Goal: Task Accomplishment & Management: Manage account settings

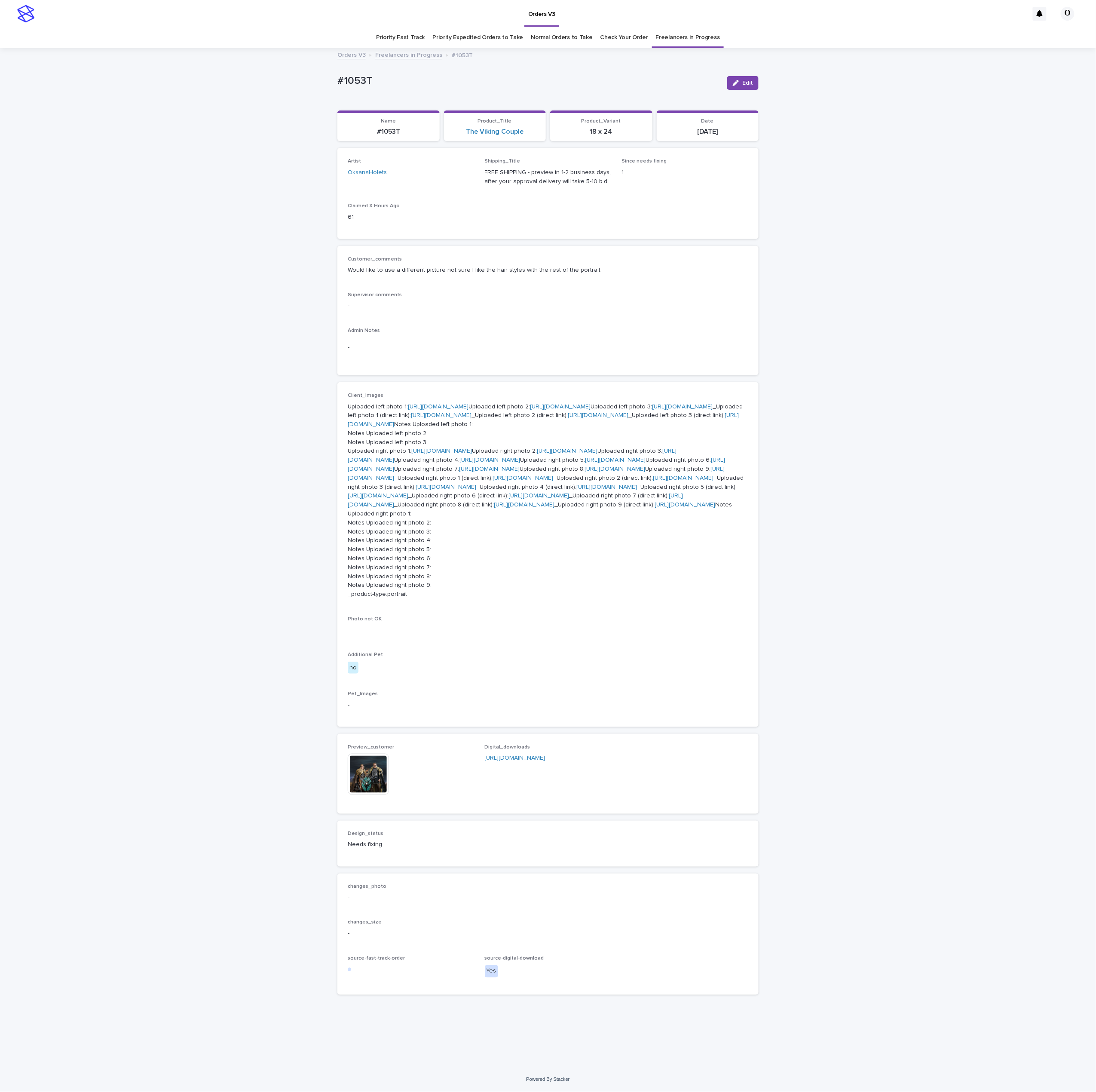
click at [635, 36] on link "Check Your Order" at bounding box center [624, 37] width 48 height 20
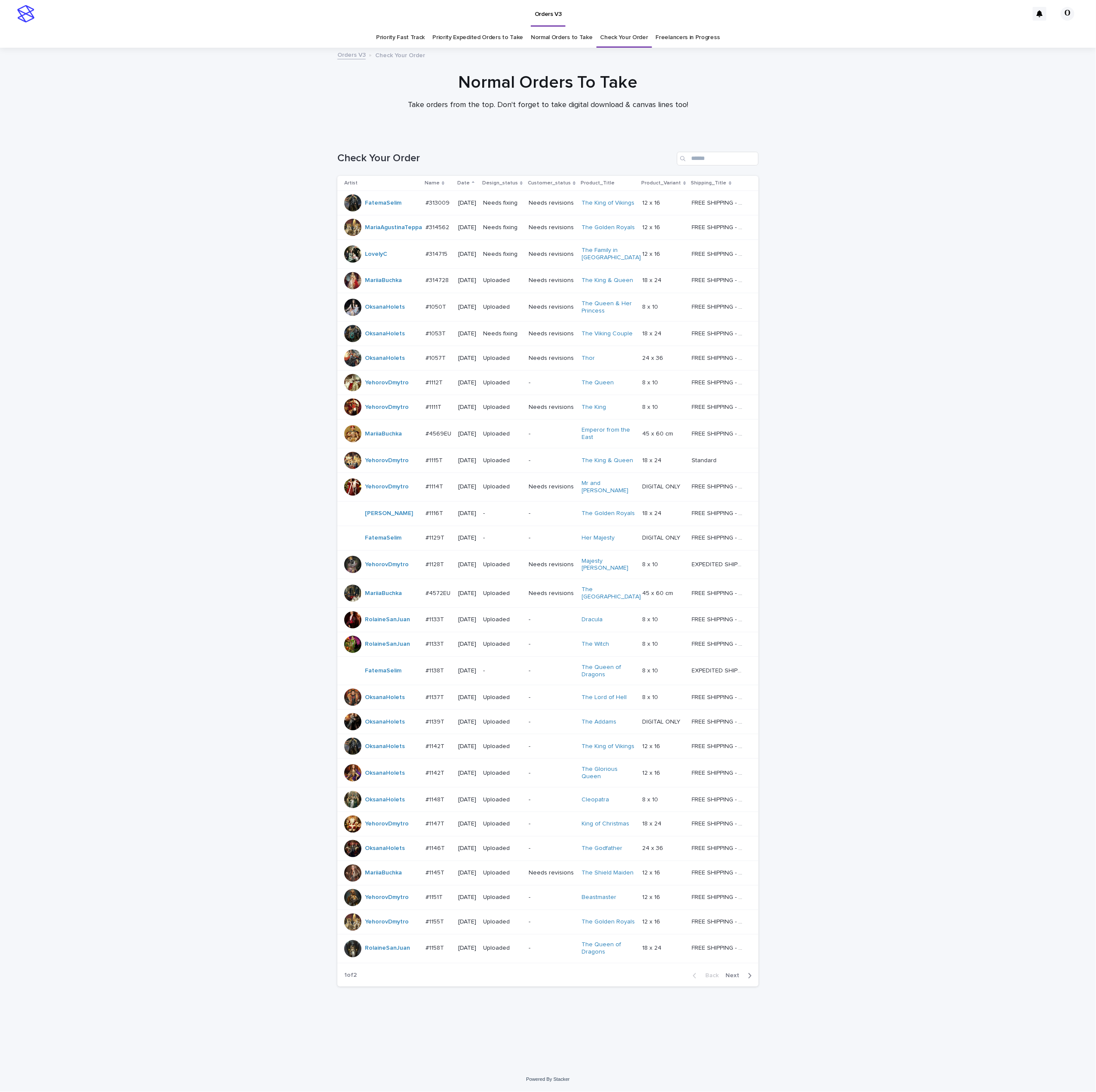
click at [693, 40] on link "Freelancers in Progress" at bounding box center [688, 37] width 64 height 20
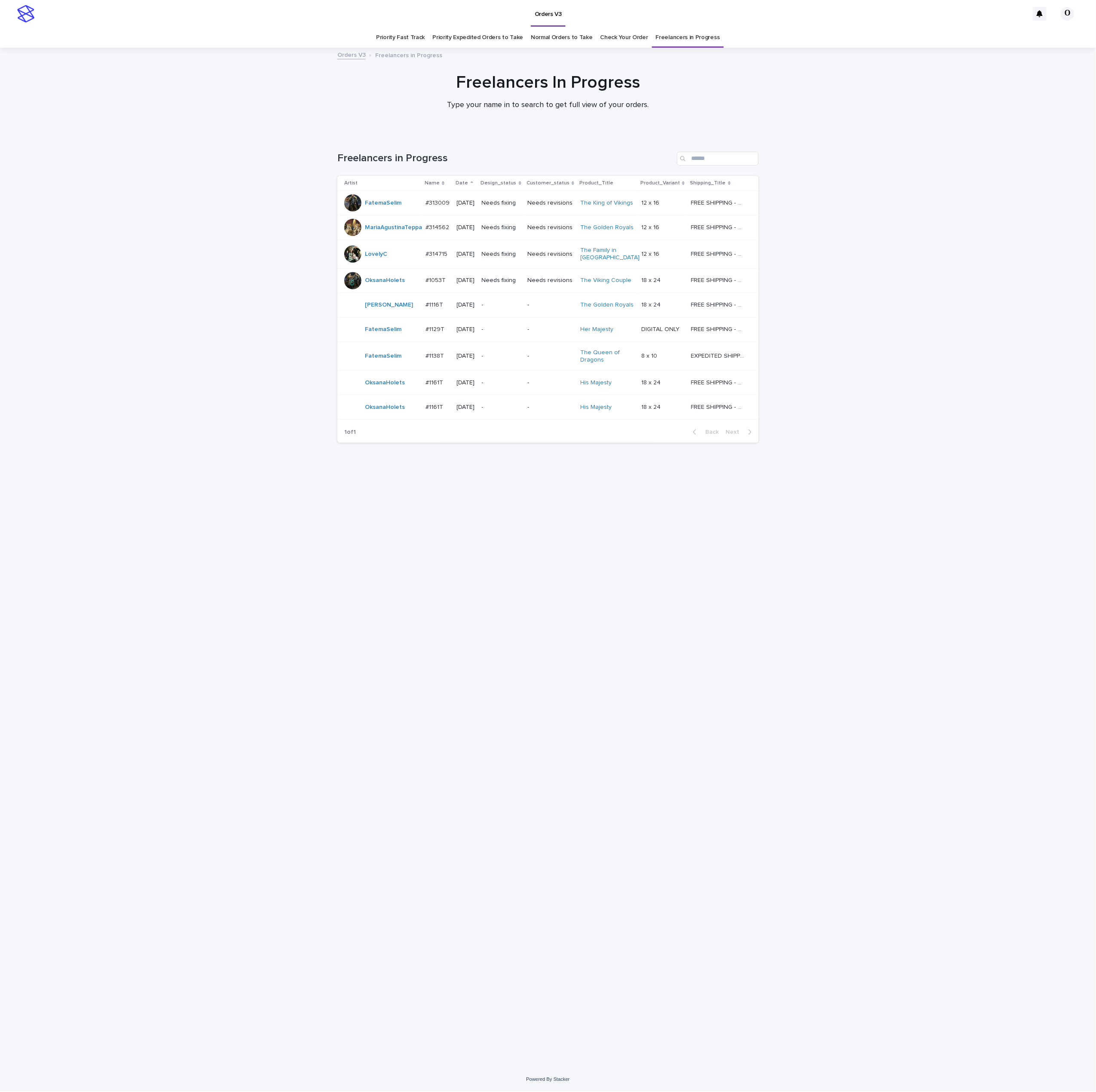
click at [442, 380] on td "#1161T #1161T" at bounding box center [437, 383] width 31 height 25
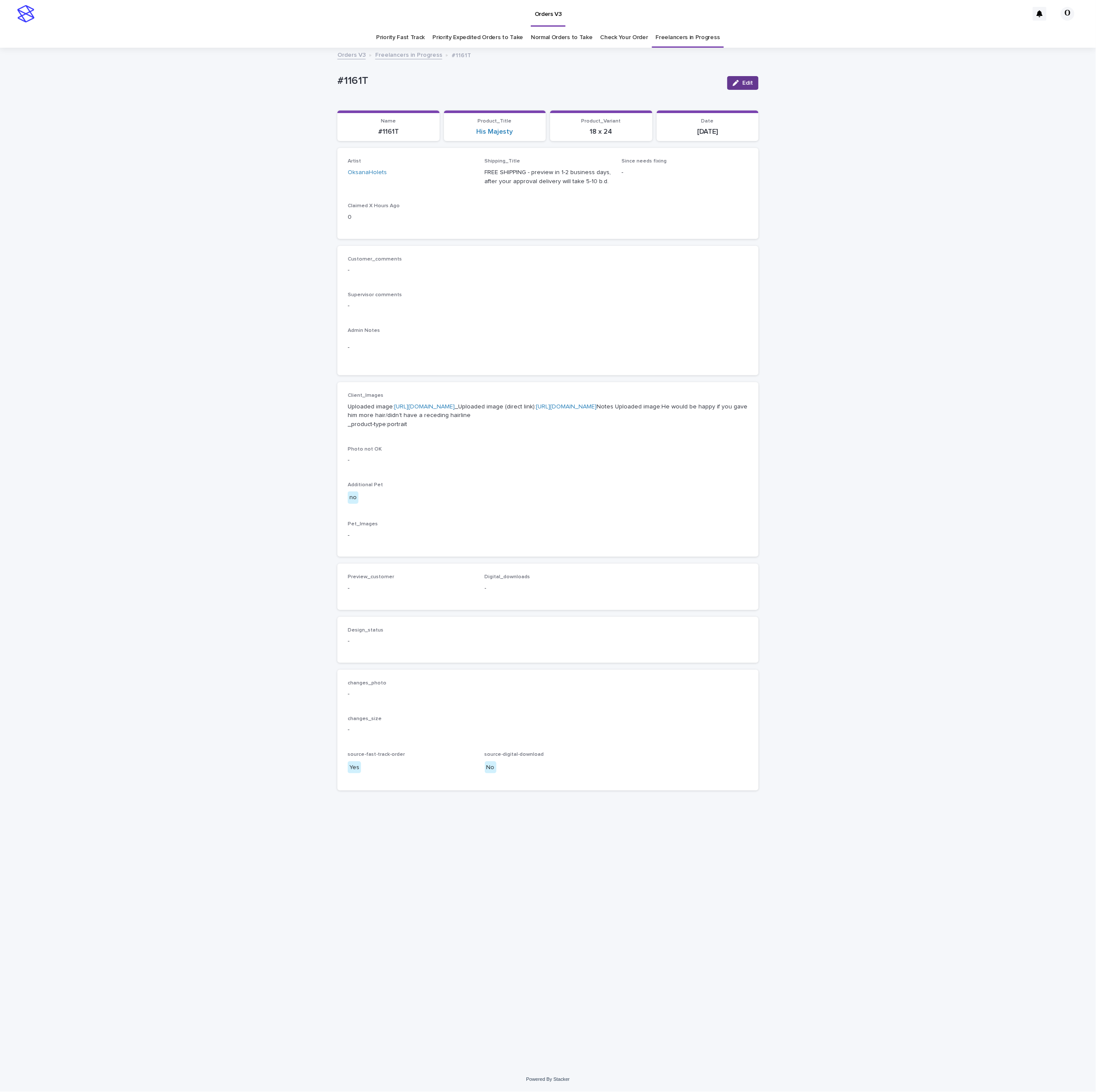
click at [743, 82] on span "Edit" at bounding box center [748, 83] width 11 height 6
click at [375, 602] on span "Add" at bounding box center [373, 599] width 11 height 6
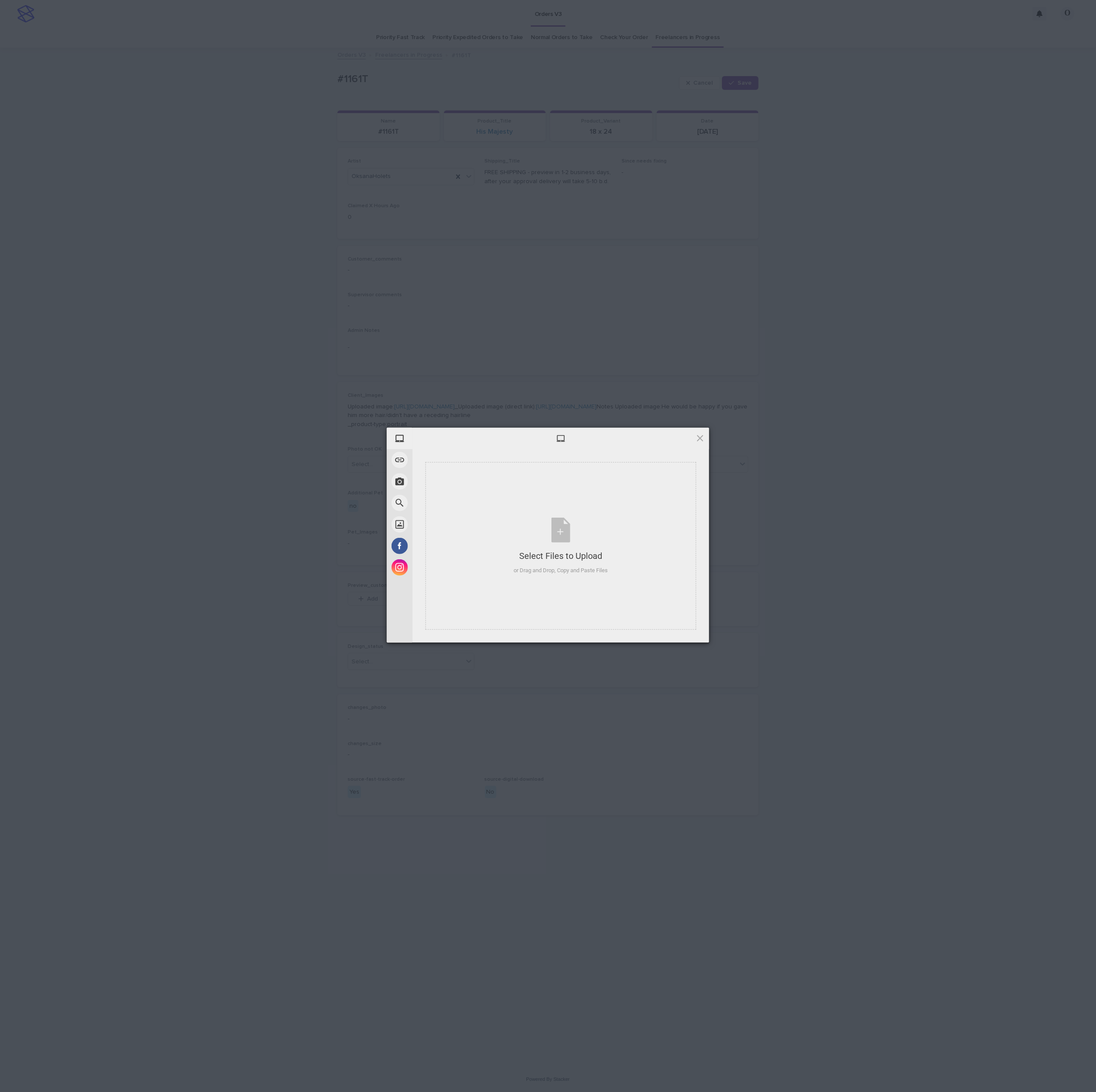
drag, startPoint x: 1065, startPoint y: 184, endPoint x: 1088, endPoint y: 23, distance: 162.6
click at [1074, 149] on div "My Device Link (URL) Take Photo Web Search Unsplash Facebook Instagram Select F…" at bounding box center [548, 546] width 1096 height 1092
drag, startPoint x: 678, startPoint y: 630, endPoint x: 742, endPoint y: 598, distance: 71.6
click at [680, 630] on span "Upload 1" at bounding box center [683, 632] width 17 height 7
click at [796, 557] on div "My Device Link (URL) Take Photo Web Search Unsplash Facebook Instagram Uploaded…" at bounding box center [548, 546] width 1096 height 1092
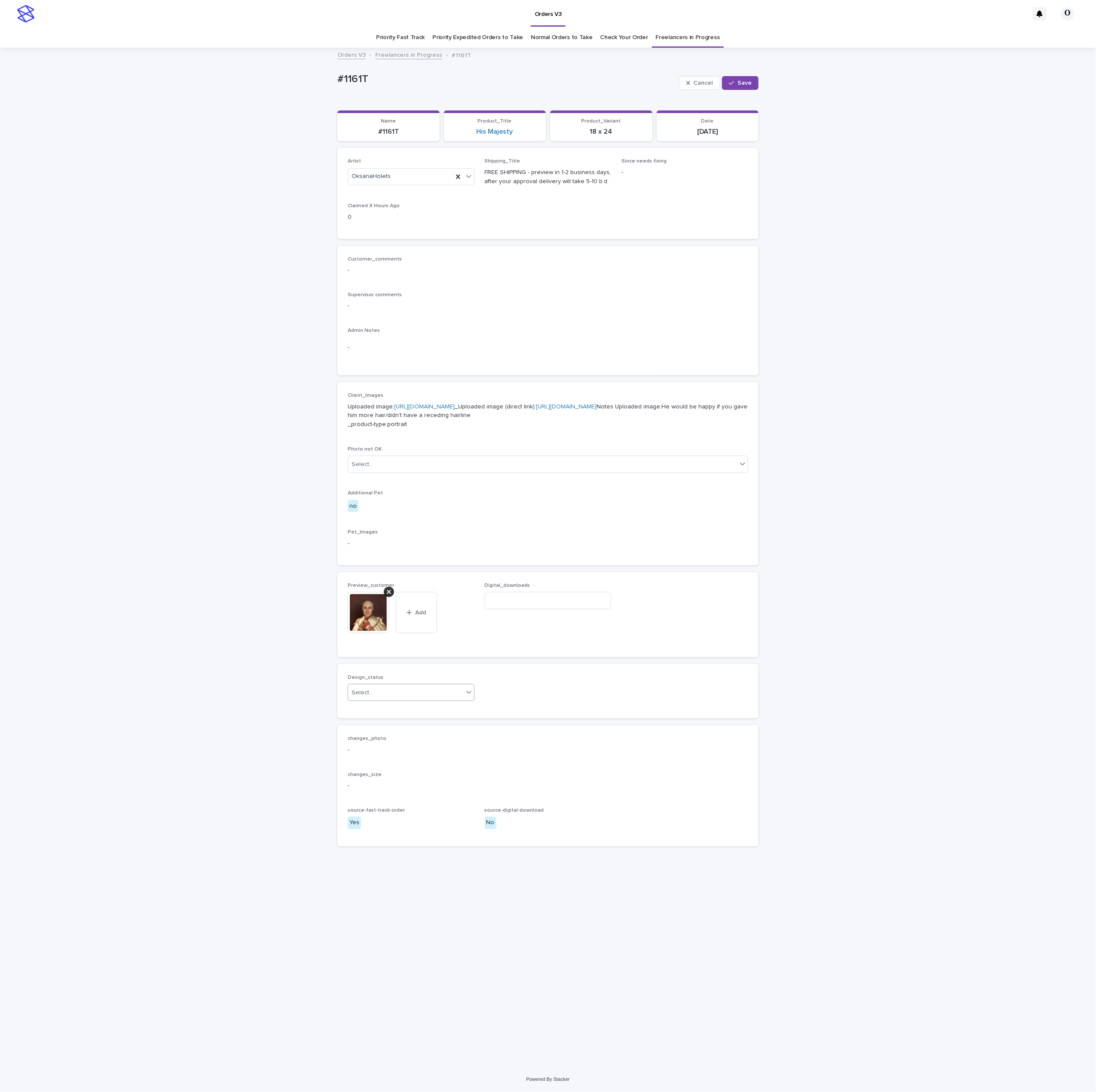
click at [406, 700] on div "Select..." at bounding box center [406, 692] width 115 height 14
click at [391, 753] on div "Needs fixing" at bounding box center [411, 760] width 126 height 15
click at [426, 700] on div "Needs fixing" at bounding box center [401, 692] width 105 height 14
click at [403, 744] on div "Uploaded" at bounding box center [411, 745] width 126 height 15
click at [745, 86] on button "Save" at bounding box center [740, 83] width 36 height 14
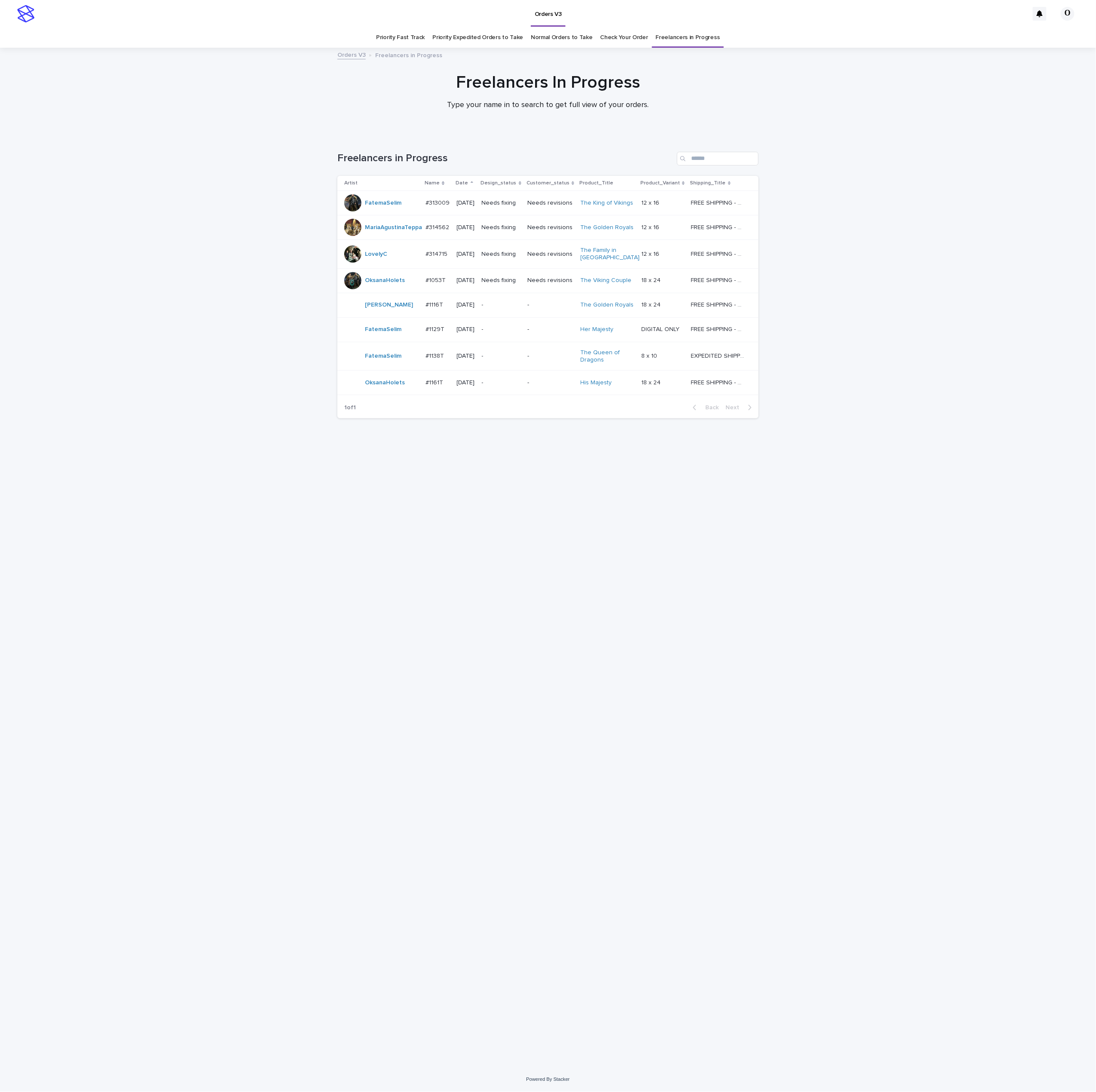
click at [438, 387] on p "#1161T" at bounding box center [435, 382] width 19 height 9
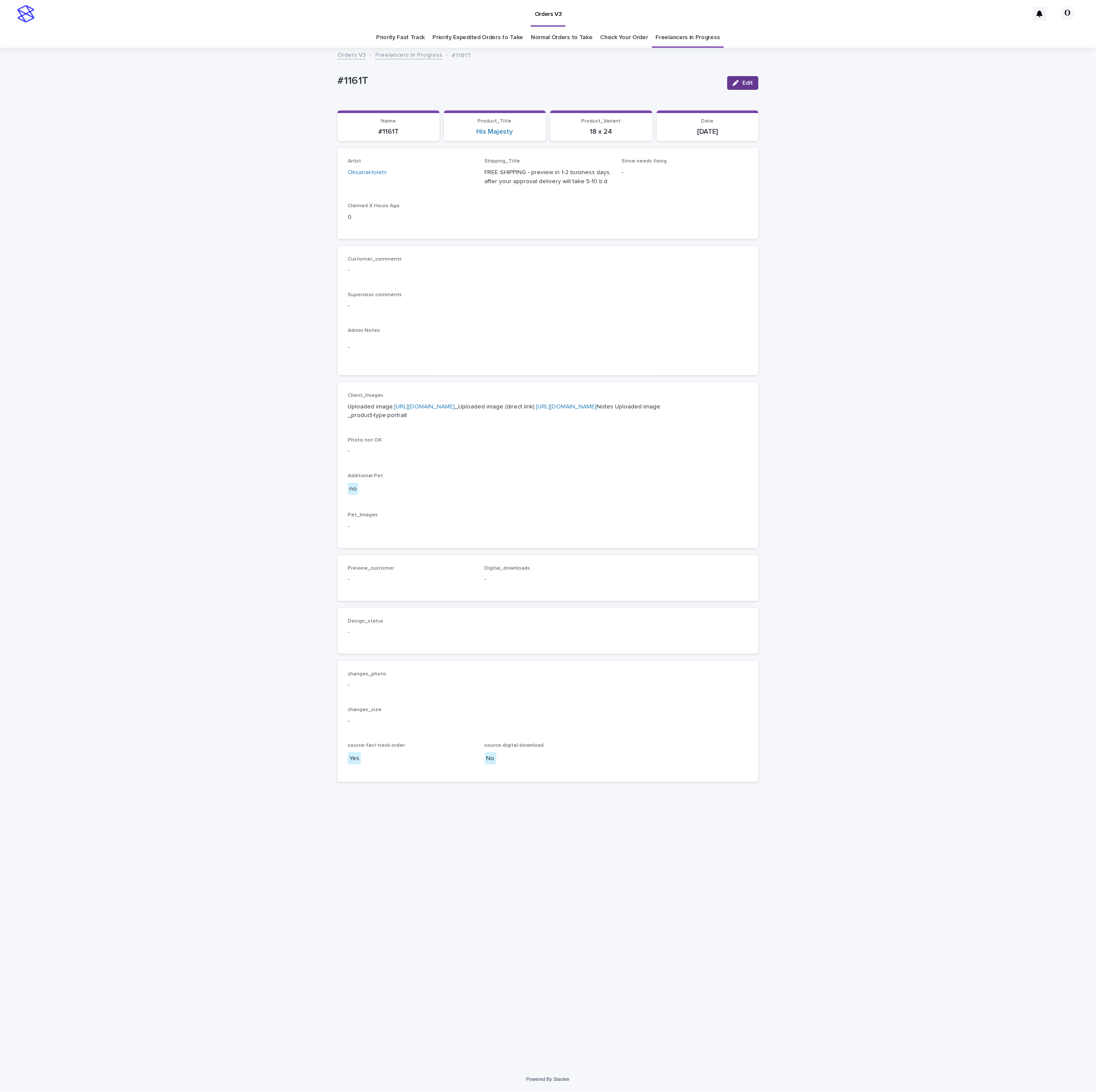
drag, startPoint x: 746, startPoint y: 86, endPoint x: 600, endPoint y: 365, distance: 314.9
click at [746, 87] on button "Edit" at bounding box center [743, 83] width 31 height 14
click at [371, 593] on span "Add" at bounding box center [373, 590] width 11 height 6
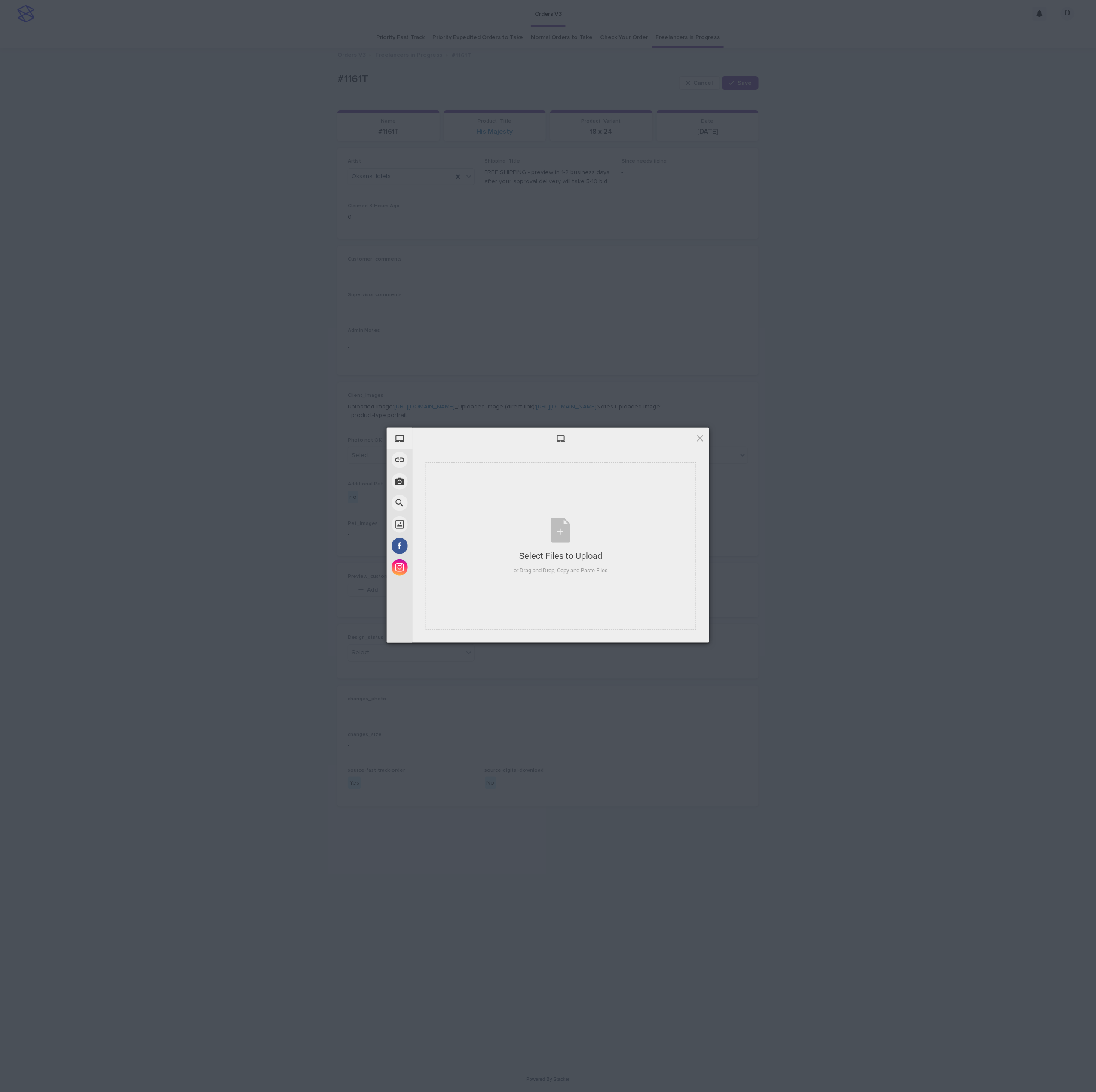
click at [938, 245] on div "My Device Link (URL) Take Photo Web Search Unsplash Facebook Instagram Select F…" at bounding box center [548, 546] width 1096 height 1092
click at [679, 636] on span "Upload 1" at bounding box center [683, 631] width 43 height 16
click at [838, 528] on div "My Device Link (URL) Take Photo Web Search Unsplash Facebook Instagram Uploaded…" at bounding box center [548, 546] width 1096 height 1092
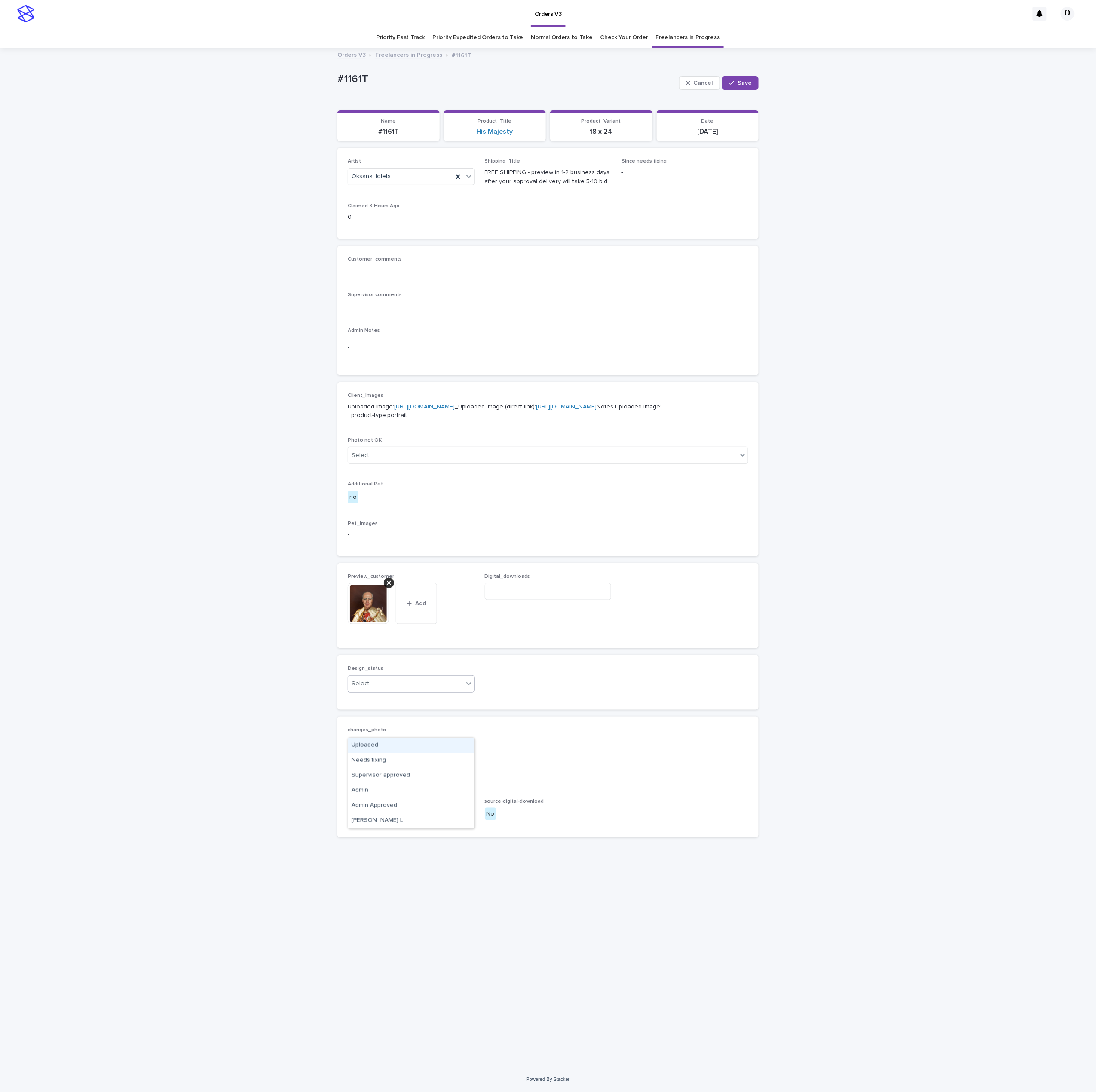
drag, startPoint x: 415, startPoint y: 730, endPoint x: 405, endPoint y: 737, distance: 12.2
click at [415, 691] on div "Select..." at bounding box center [406, 683] width 115 height 14
click at [403, 739] on div "Uploaded" at bounding box center [411, 745] width 126 height 15
drag, startPoint x: 749, startPoint y: 80, endPoint x: 681, endPoint y: 70, distance: 68.7
click at [745, 83] on span "Save" at bounding box center [744, 83] width 14 height 6
